Goal: Find specific page/section: Find specific page/section

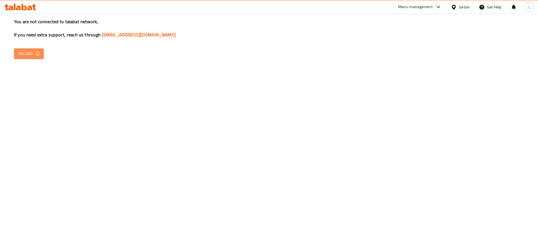
click at [31, 55] on span "Reload" at bounding box center [28, 53] width 21 height 7
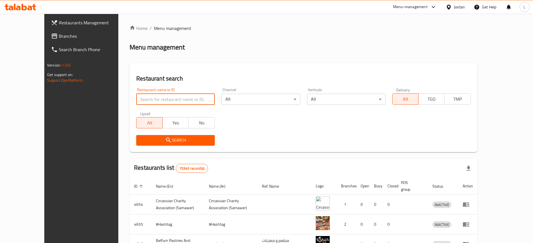
click at [177, 97] on input "search" at bounding box center [175, 99] width 78 height 11
paste input "771088"
type input "771088"
click at [59, 35] on span "Branches" at bounding box center [94, 36] width 70 height 7
click at [153, 102] on input "search" at bounding box center [175, 99] width 78 height 11
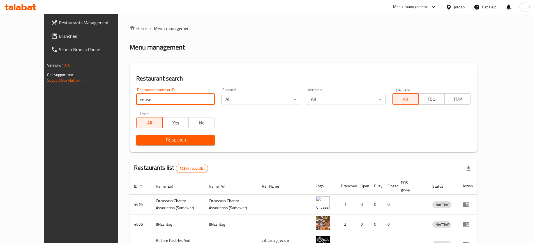
type input "sense"
click button "Search" at bounding box center [175, 140] width 78 height 10
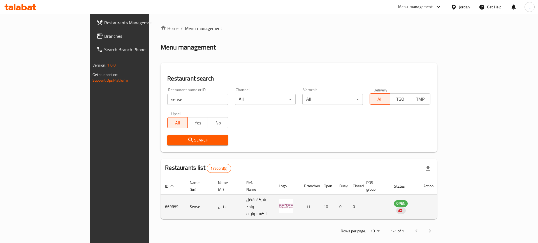
click at [185, 198] on td "Sense" at bounding box center [199, 207] width 28 height 25
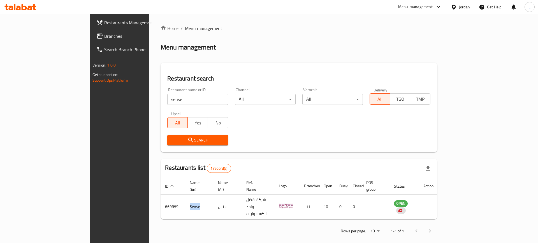
copy td "Sense"
click at [413, 7] on div "Menu-management" at bounding box center [415, 7] width 34 height 7
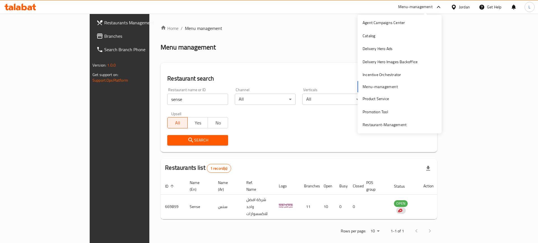
scroll to position [29, 0]
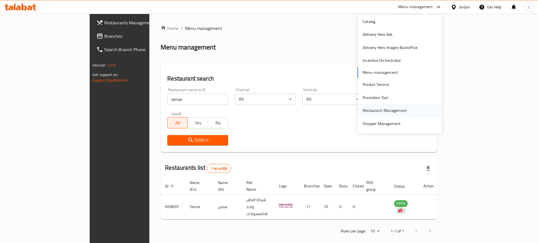
click at [378, 111] on div "Restaurant-Management" at bounding box center [384, 111] width 44 height 6
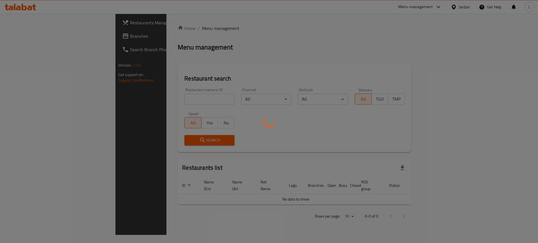
click at [437, 8] on div at bounding box center [269, 121] width 538 height 243
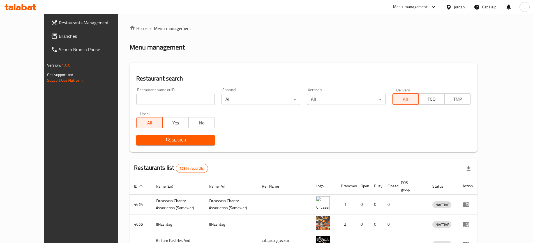
click at [432, 6] on icon at bounding box center [433, 7] width 7 height 7
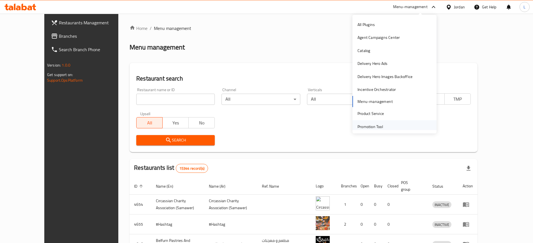
click at [380, 127] on div "Promotion Tool" at bounding box center [370, 126] width 34 height 13
